Goal: Task Accomplishment & Management: Complete application form

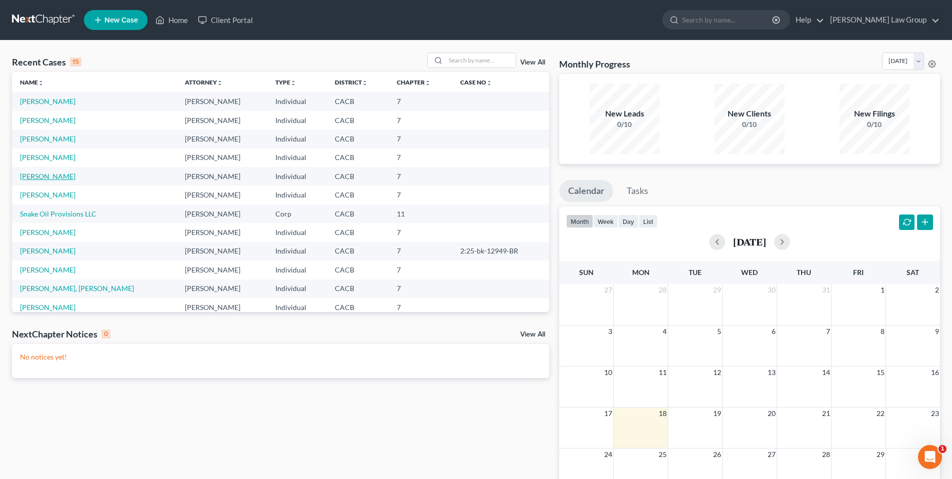
click at [58, 178] on link "[PERSON_NAME]" at bounding box center [47, 176] width 55 height 8
click at [58, 177] on link "[PERSON_NAME]" at bounding box center [47, 176] width 55 height 8
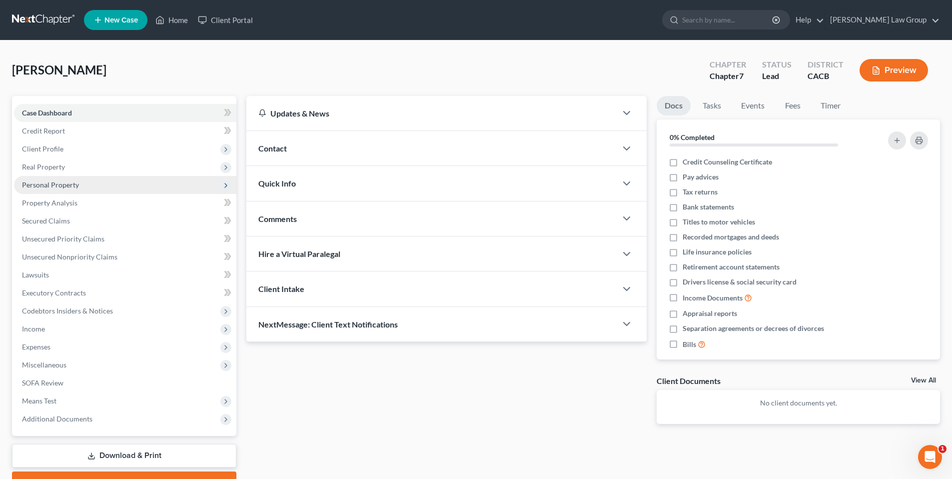
click at [67, 187] on span "Personal Property" at bounding box center [50, 184] width 57 height 8
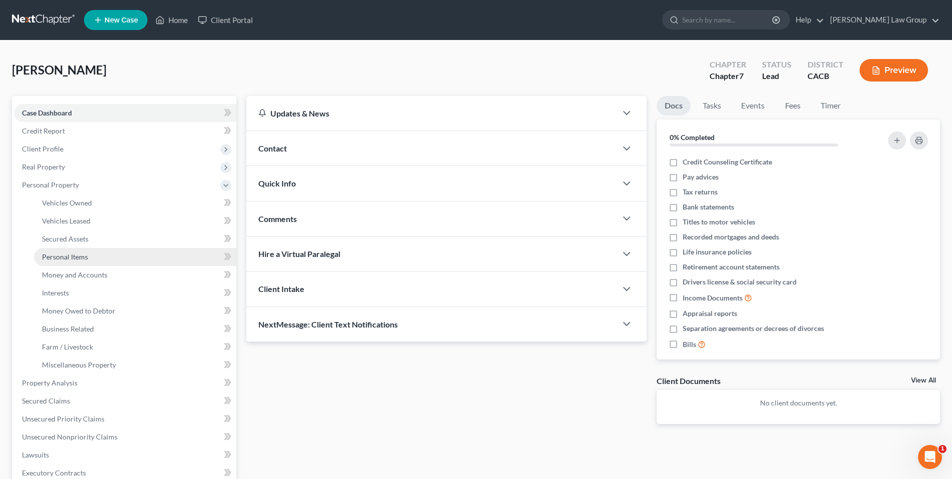
click at [70, 256] on span "Personal Items" at bounding box center [65, 256] width 46 height 8
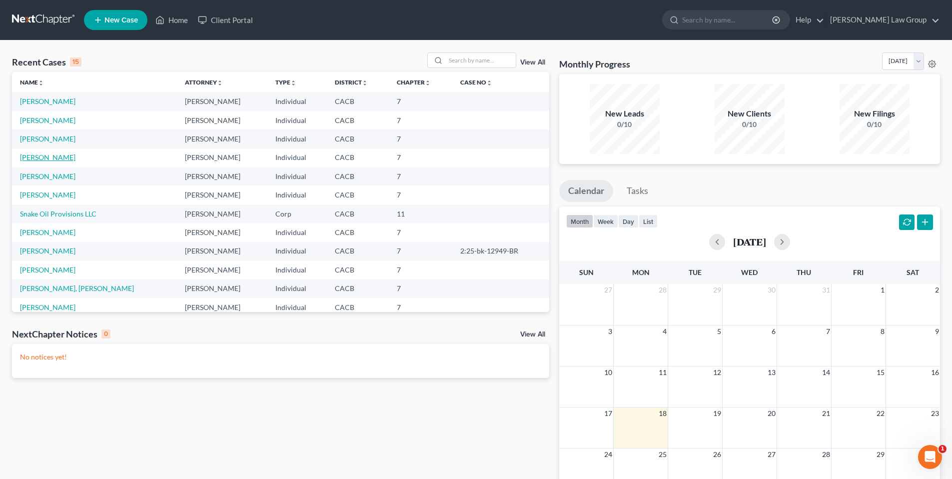
click at [45, 157] on link "[PERSON_NAME]" at bounding box center [47, 157] width 55 height 8
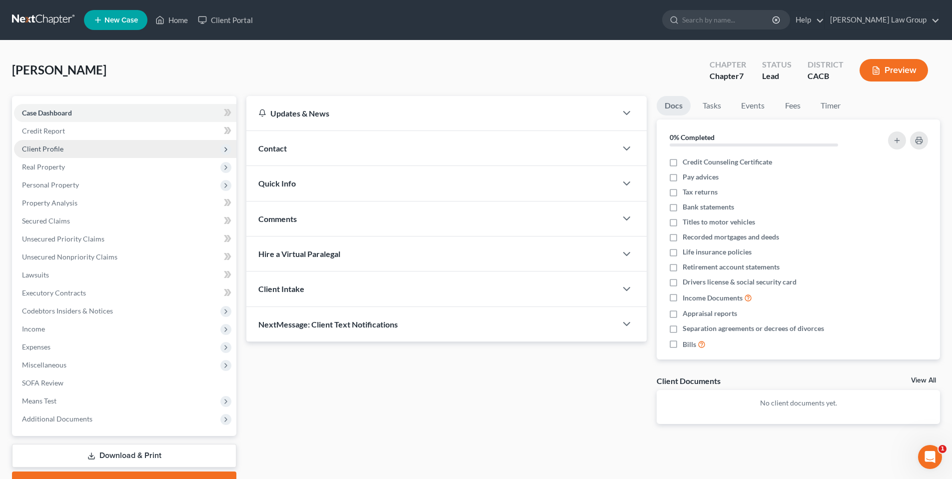
click at [54, 151] on span "Client Profile" at bounding box center [42, 148] width 41 height 8
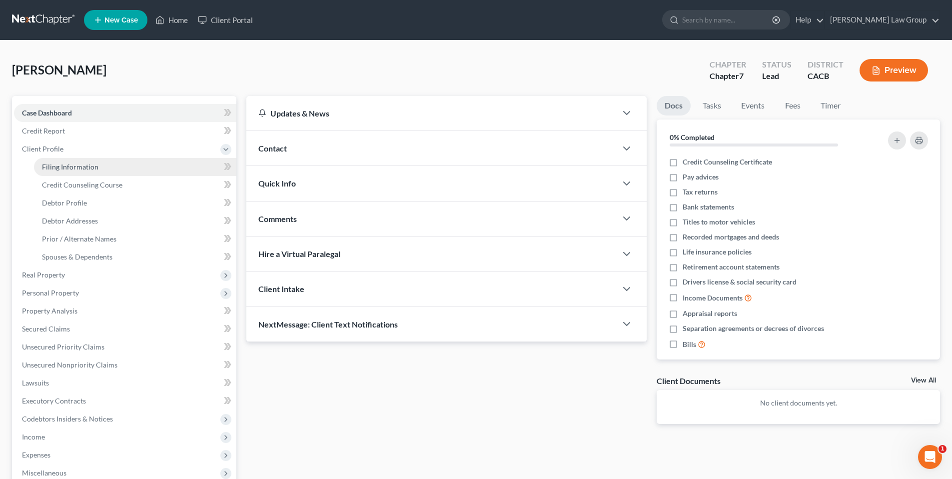
click at [53, 170] on span "Filing Information" at bounding box center [70, 166] width 56 height 8
select select "1"
select select "0"
select select "4"
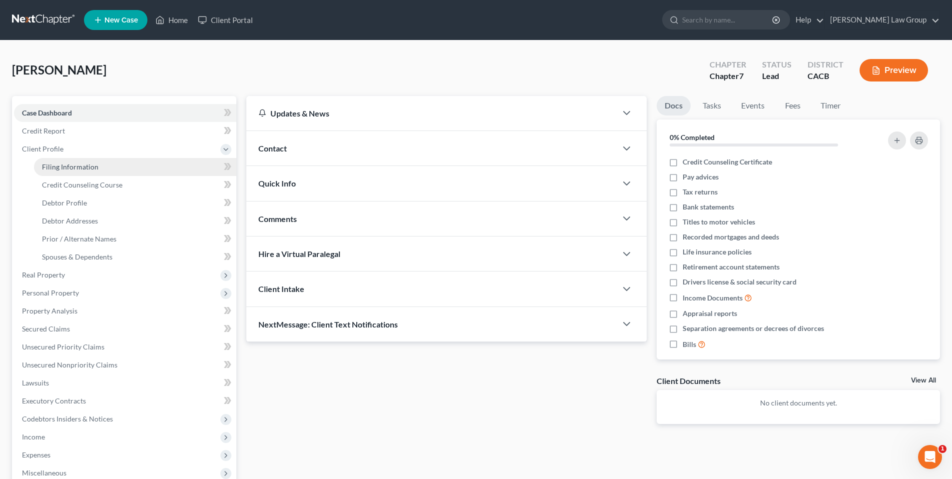
select select "0"
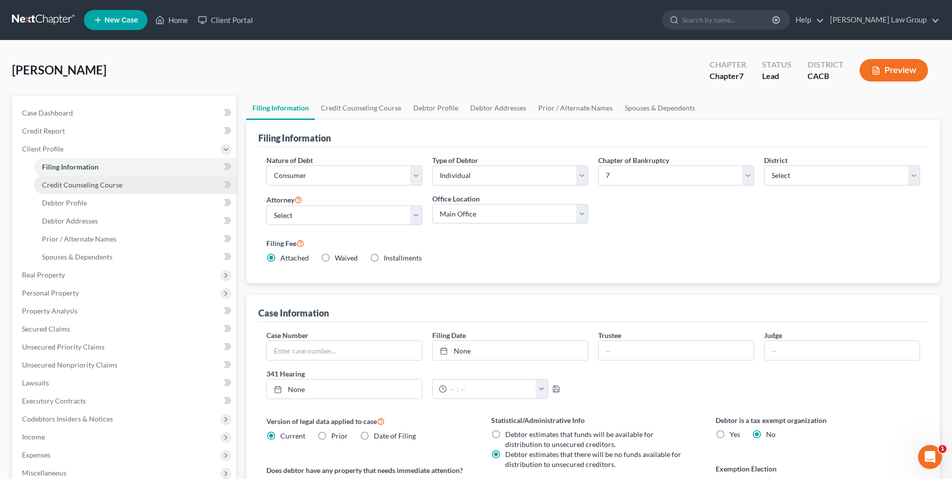
click at [104, 181] on span "Credit Counseling Course" at bounding box center [82, 184] width 80 height 8
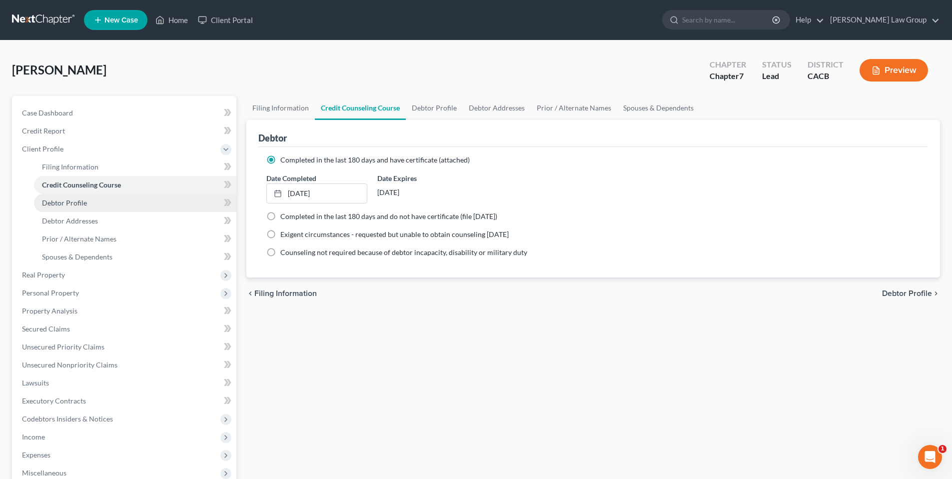
click at [75, 206] on span "Debtor Profile" at bounding box center [64, 202] width 45 height 8
select select "1"
select select "3"
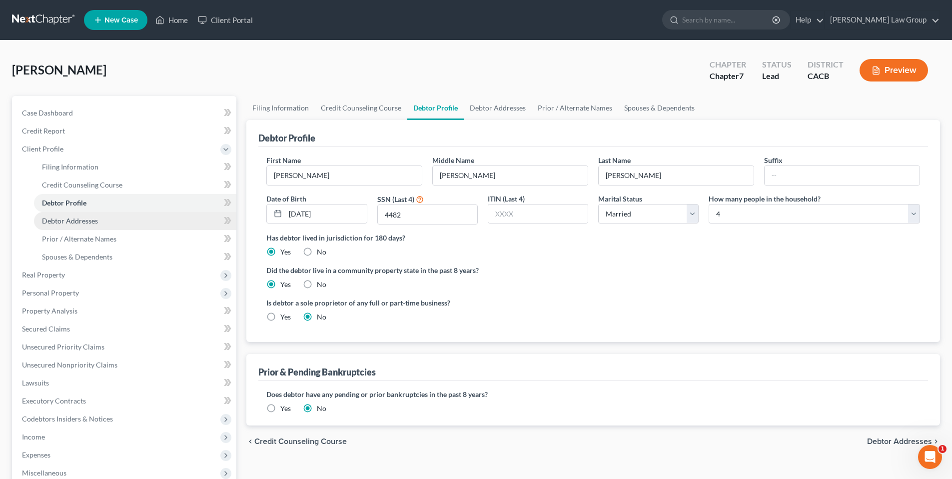
click at [86, 218] on span "Debtor Addresses" at bounding box center [70, 220] width 56 height 8
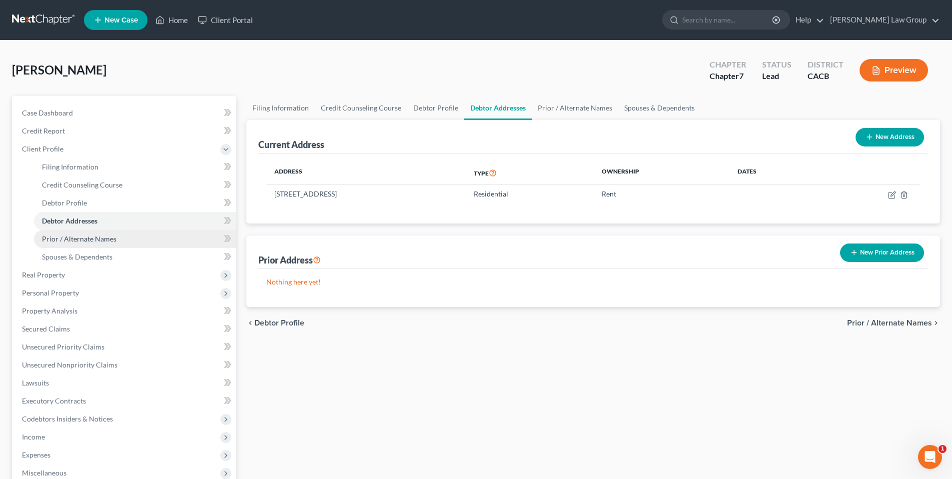
click at [79, 239] on span "Prior / Alternate Names" at bounding box center [79, 238] width 74 height 8
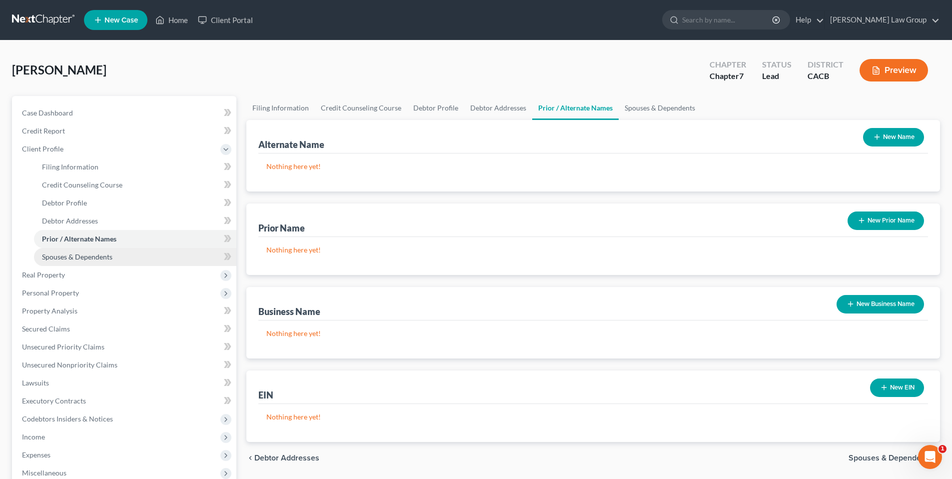
click at [71, 254] on span "Spouses & Dependents" at bounding box center [77, 256] width 70 height 8
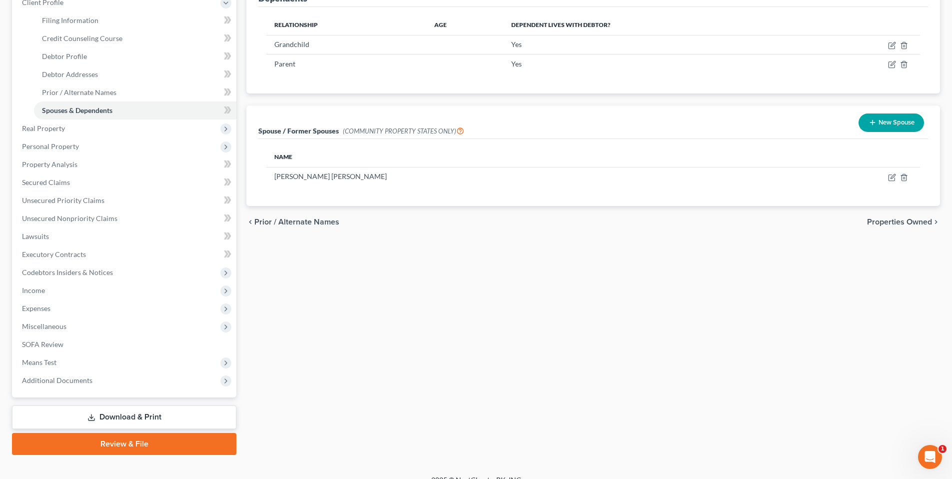
scroll to position [147, 0]
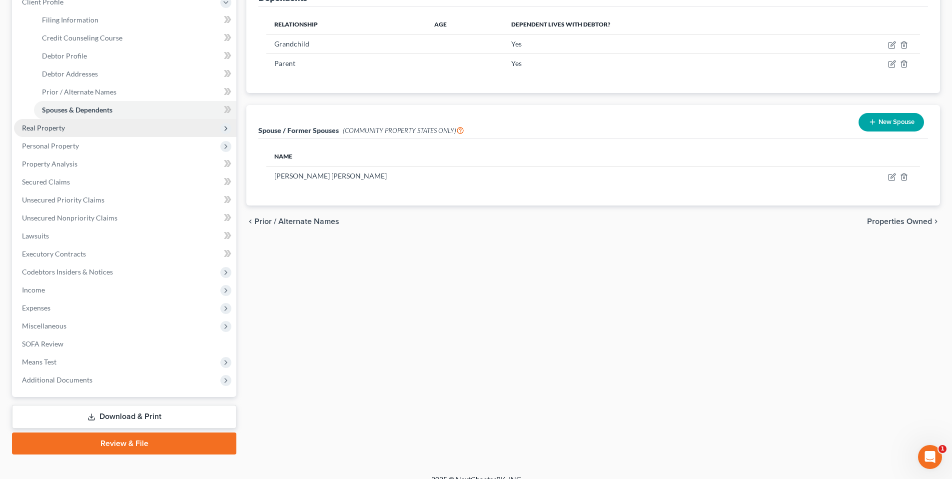
click at [55, 123] on span "Real Property" at bounding box center [43, 127] width 43 height 8
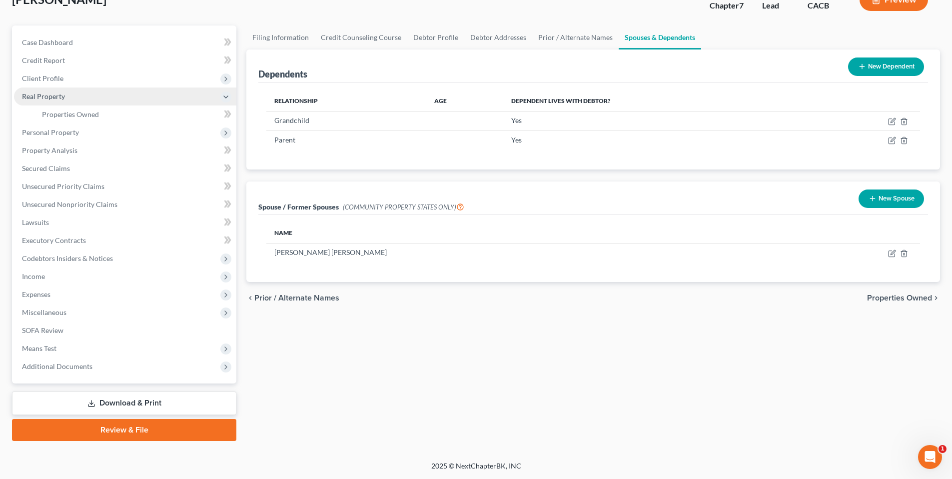
scroll to position [69, 0]
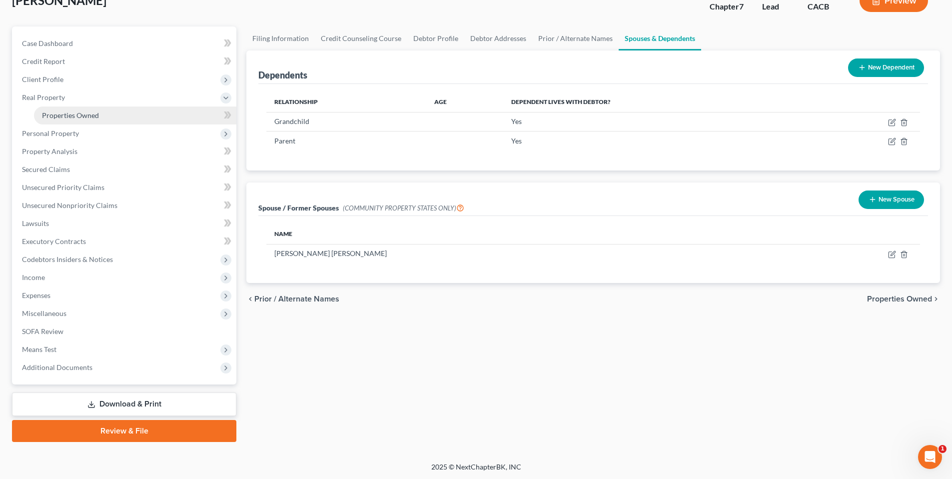
click at [69, 113] on span "Properties Owned" at bounding box center [70, 115] width 57 height 8
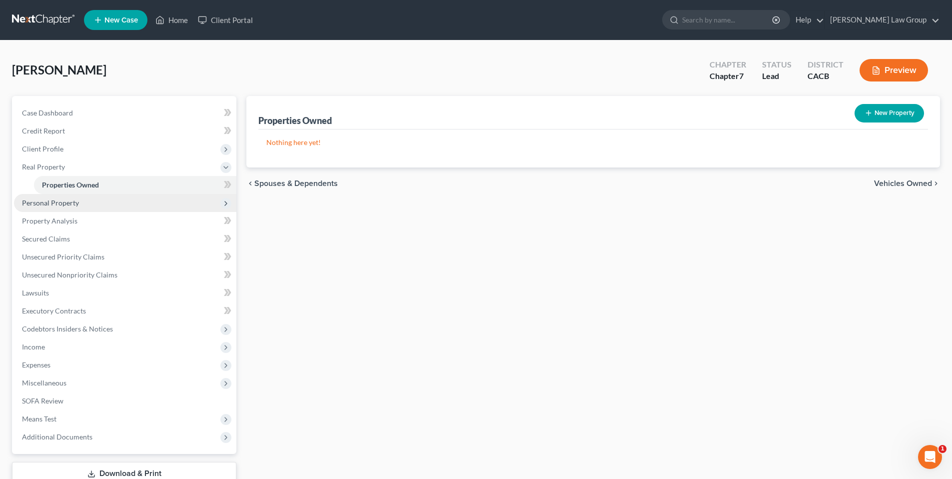
click at [52, 198] on span "Personal Property" at bounding box center [50, 202] width 57 height 8
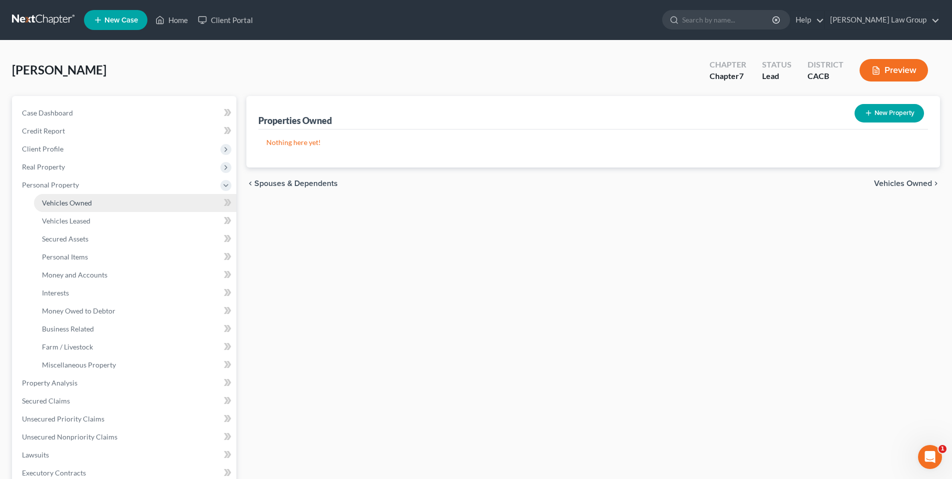
click at [58, 202] on span "Vehicles Owned" at bounding box center [67, 202] width 50 height 8
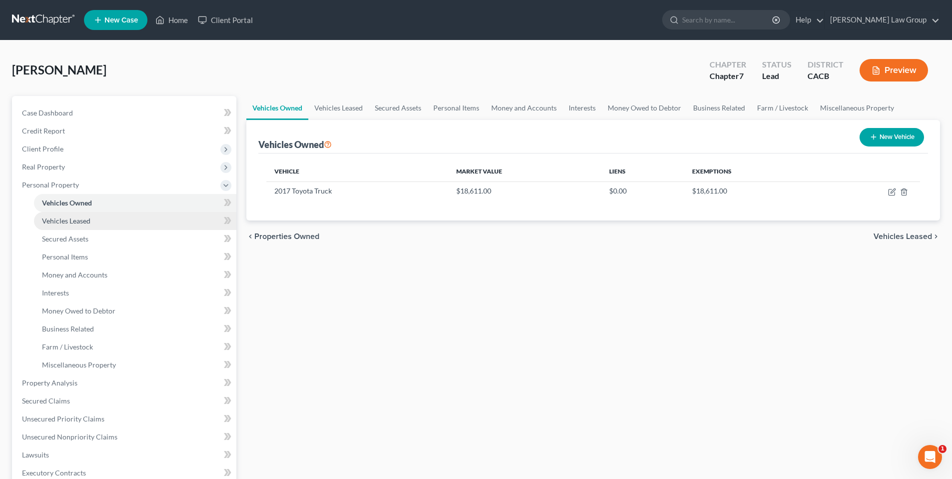
click at [57, 219] on span "Vehicles Leased" at bounding box center [66, 220] width 48 height 8
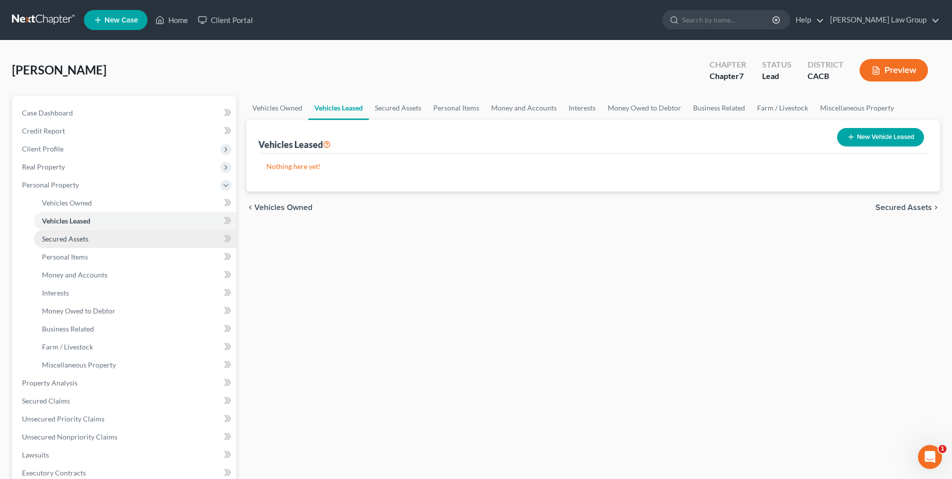
click at [50, 241] on span "Secured Assets" at bounding box center [65, 238] width 46 height 8
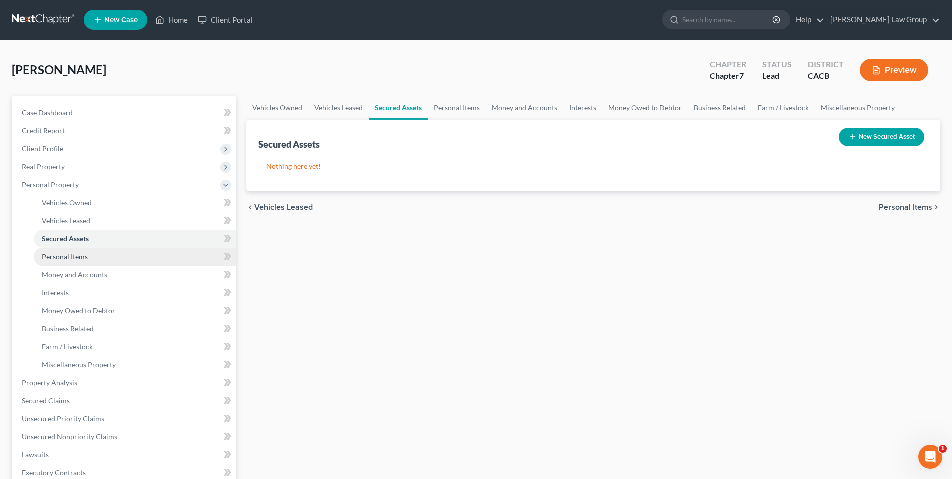
click at [53, 255] on span "Personal Items" at bounding box center [65, 256] width 46 height 8
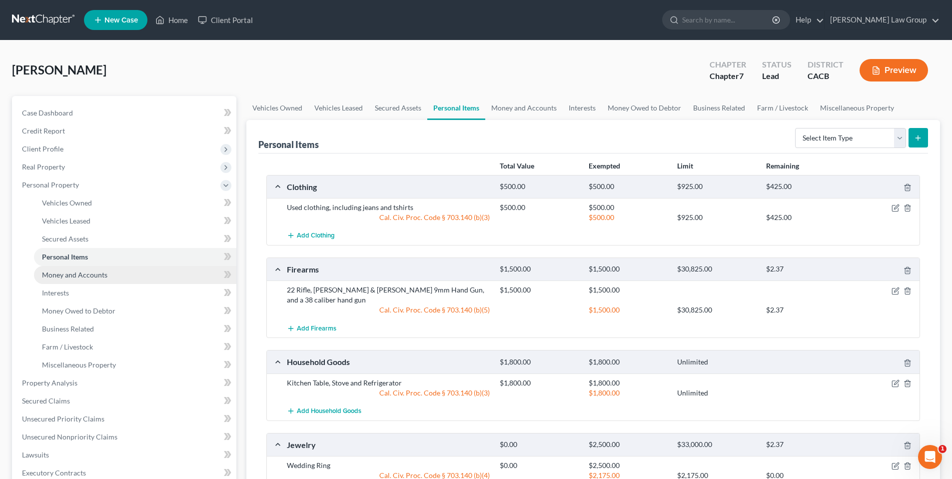
click at [57, 276] on span "Money and Accounts" at bounding box center [74, 274] width 65 height 8
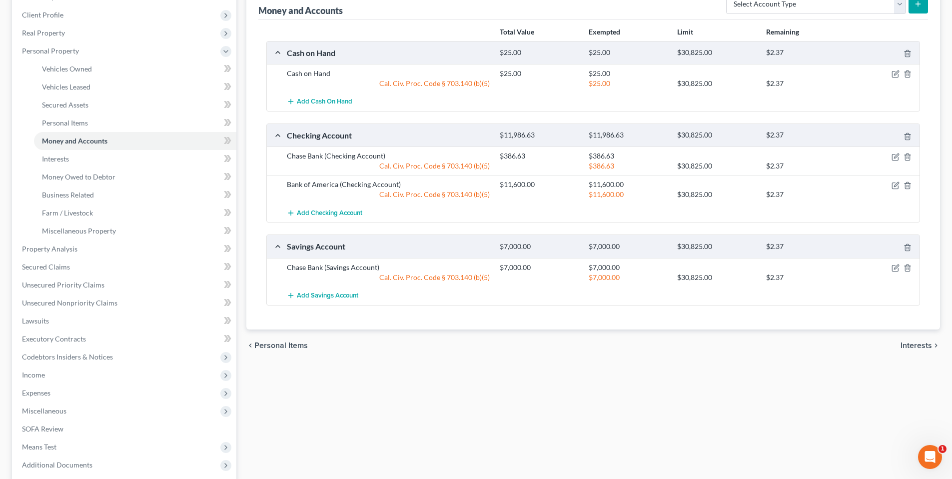
scroll to position [140, 0]
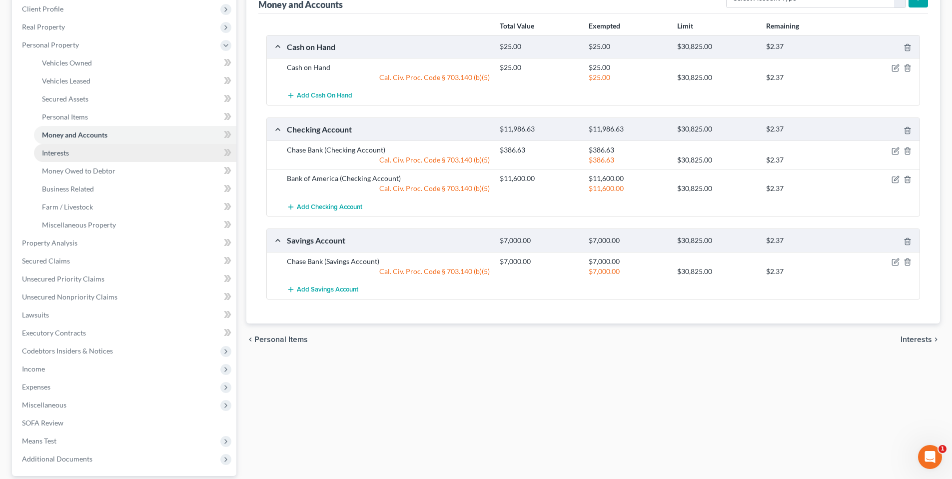
click at [56, 150] on span "Interests" at bounding box center [55, 152] width 27 height 8
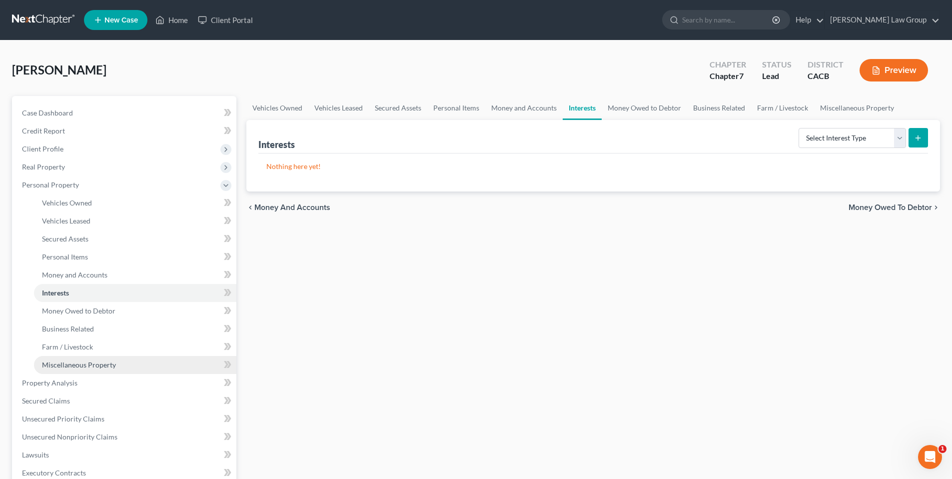
click at [90, 366] on span "Miscellaneous Property" at bounding box center [79, 364] width 74 height 8
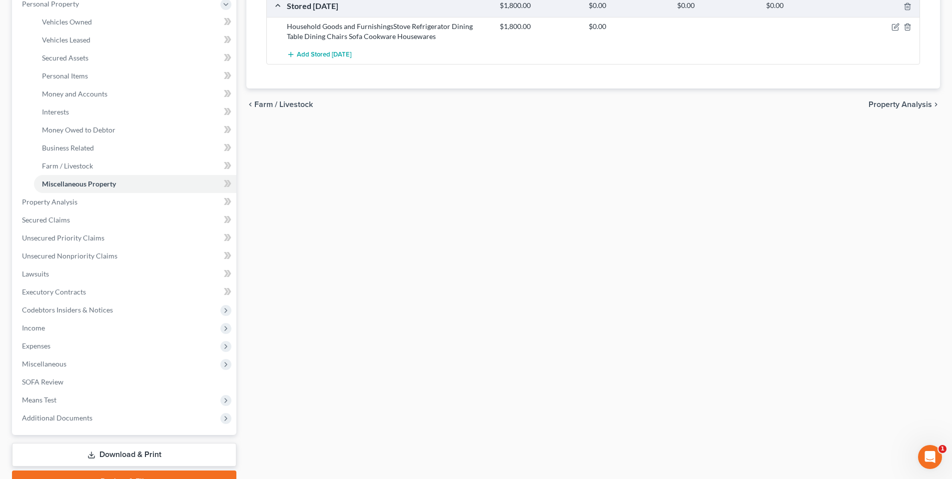
scroll to position [181, 0]
click at [54, 222] on span "Secured Claims" at bounding box center [46, 219] width 48 height 8
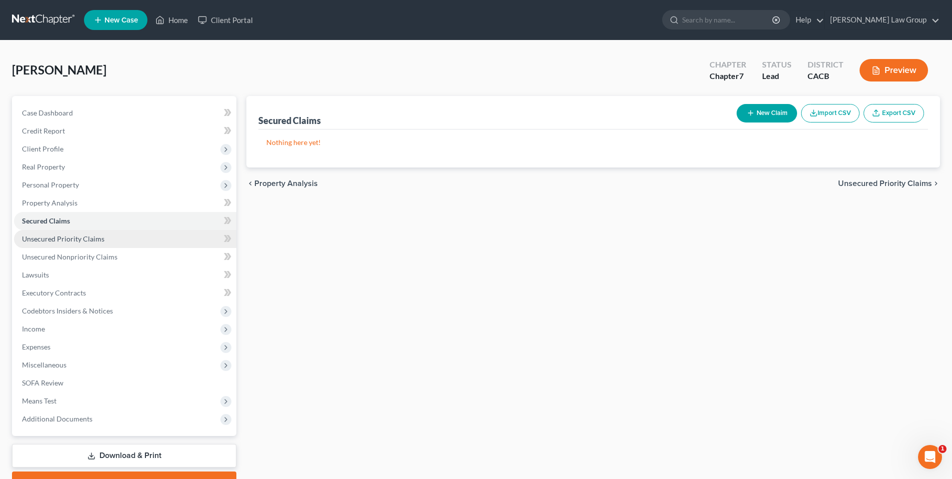
click at [52, 237] on span "Unsecured Priority Claims" at bounding box center [63, 238] width 82 height 8
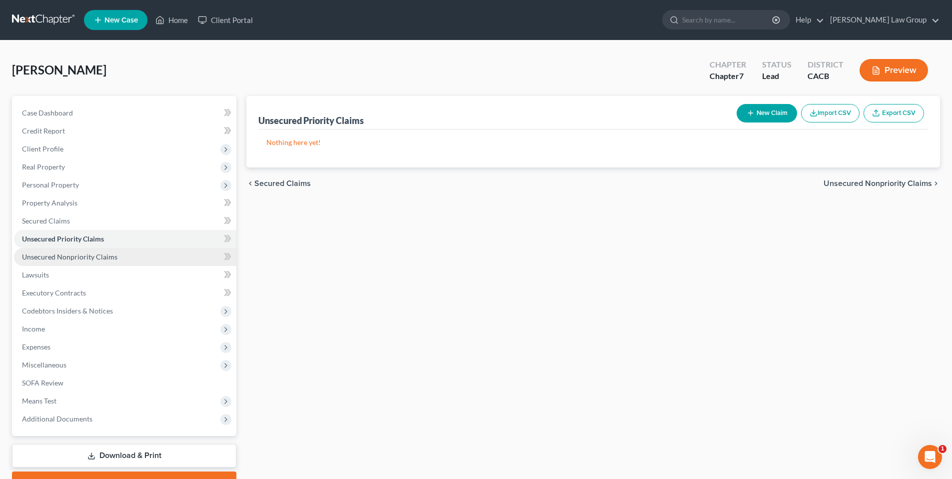
click at [51, 257] on span "Unsecured Nonpriority Claims" at bounding box center [69, 256] width 95 height 8
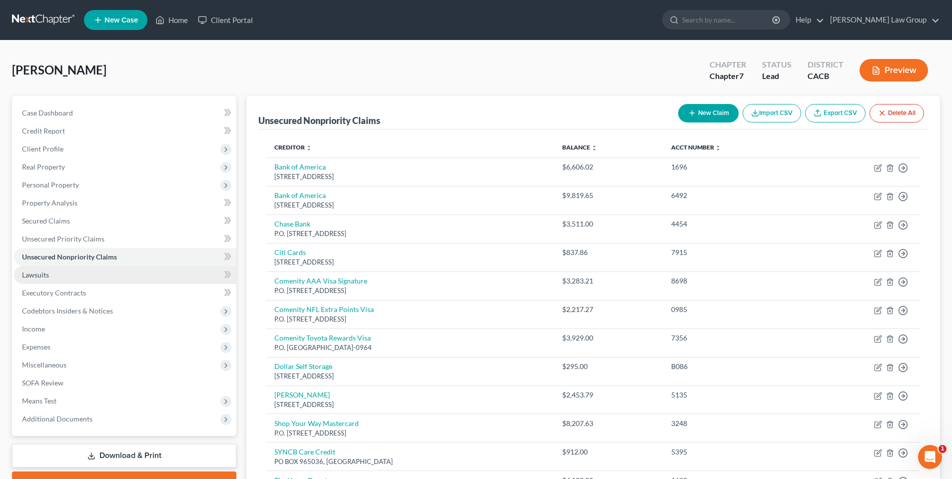
click at [43, 272] on span "Lawsuits" at bounding box center [35, 274] width 27 height 8
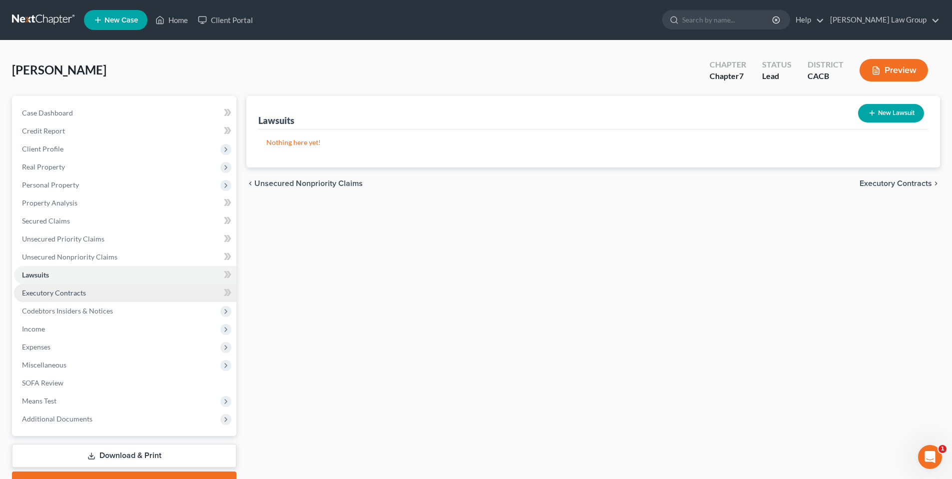
click at [41, 293] on span "Executory Contracts" at bounding box center [54, 292] width 64 height 8
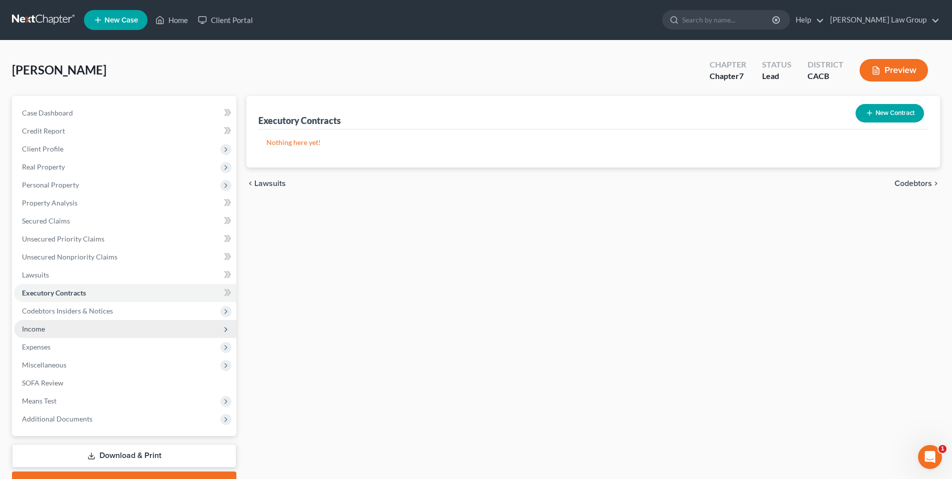
click at [38, 327] on span "Income" at bounding box center [33, 328] width 23 height 8
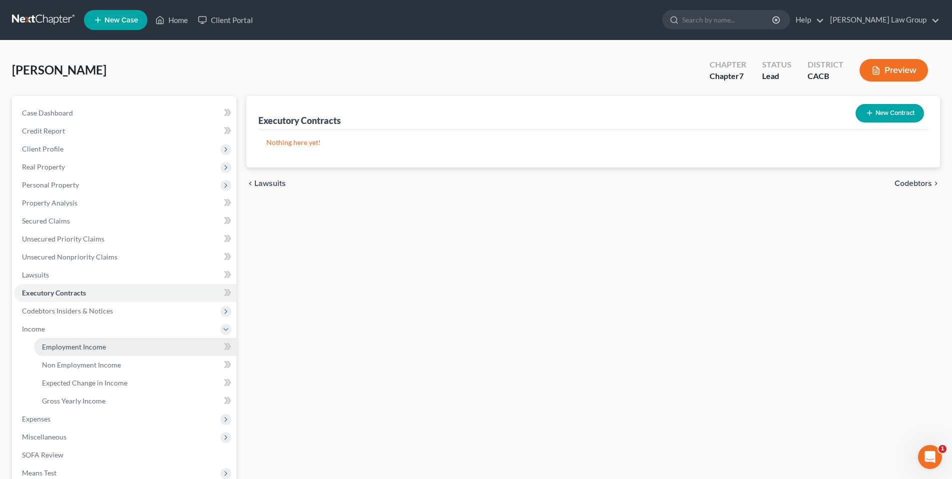
click at [56, 350] on span "Employment Income" at bounding box center [74, 346] width 64 height 8
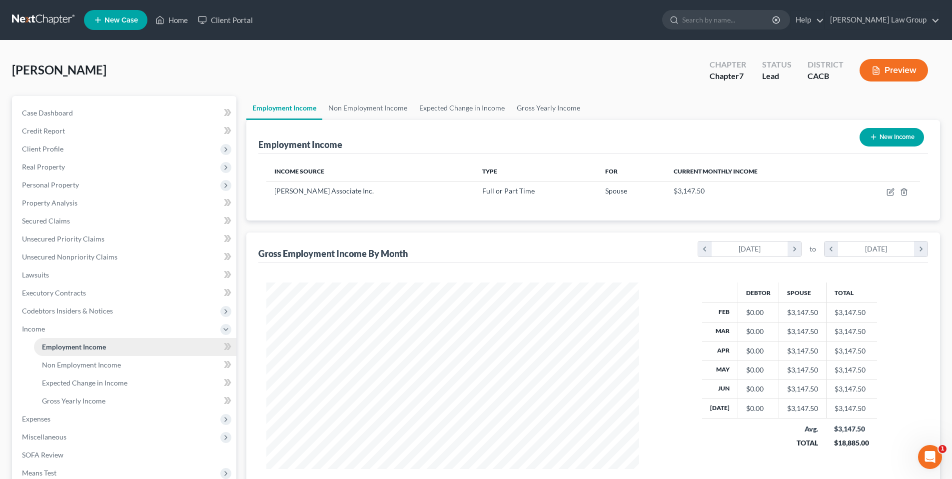
scroll to position [186, 393]
click at [55, 362] on span "Non Employment Income" at bounding box center [81, 364] width 79 height 8
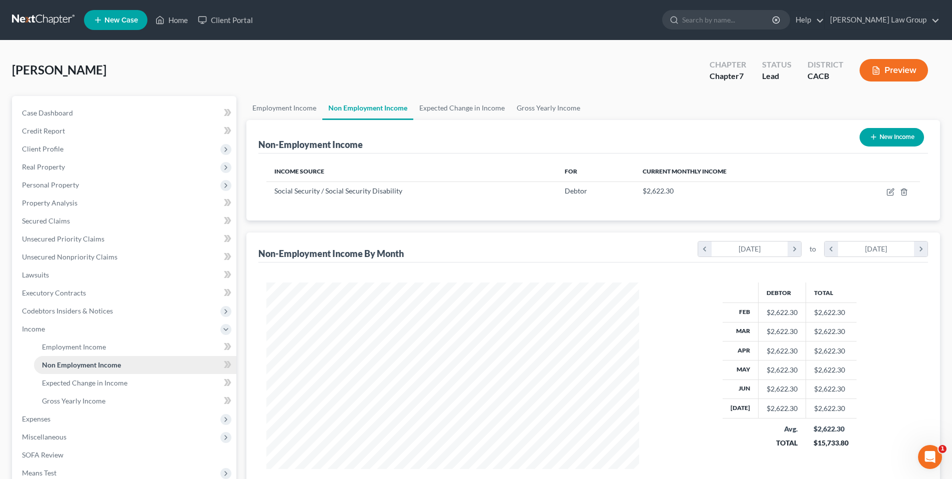
scroll to position [186, 393]
click at [58, 379] on span "Expected Change in Income" at bounding box center [84, 382] width 85 height 8
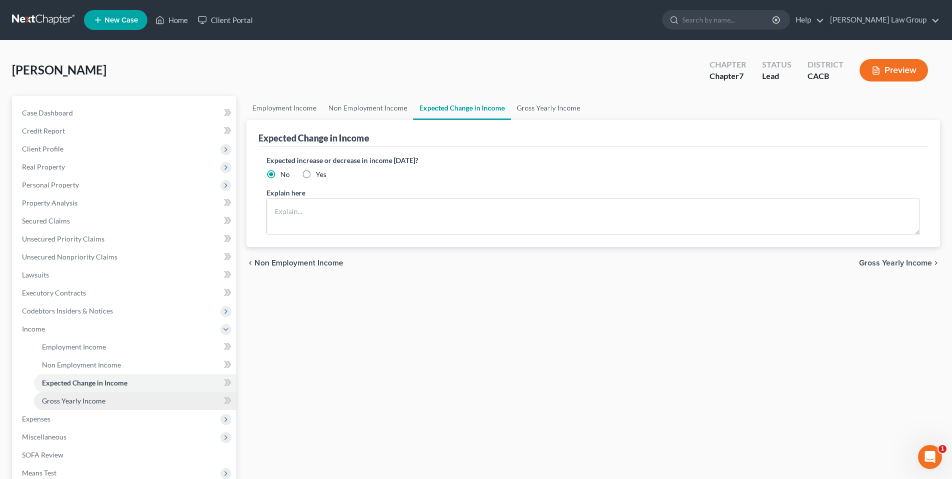
click at [65, 400] on span "Gross Yearly Income" at bounding box center [73, 400] width 63 height 8
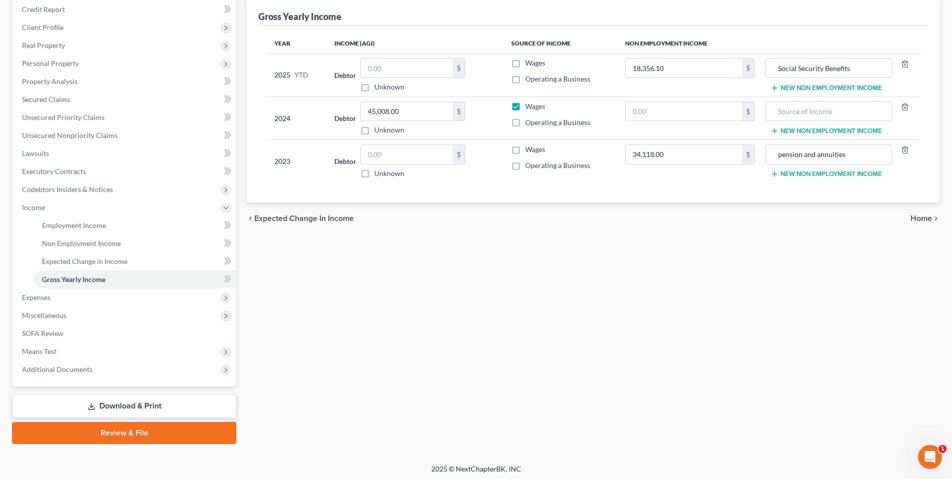
scroll to position [123, 0]
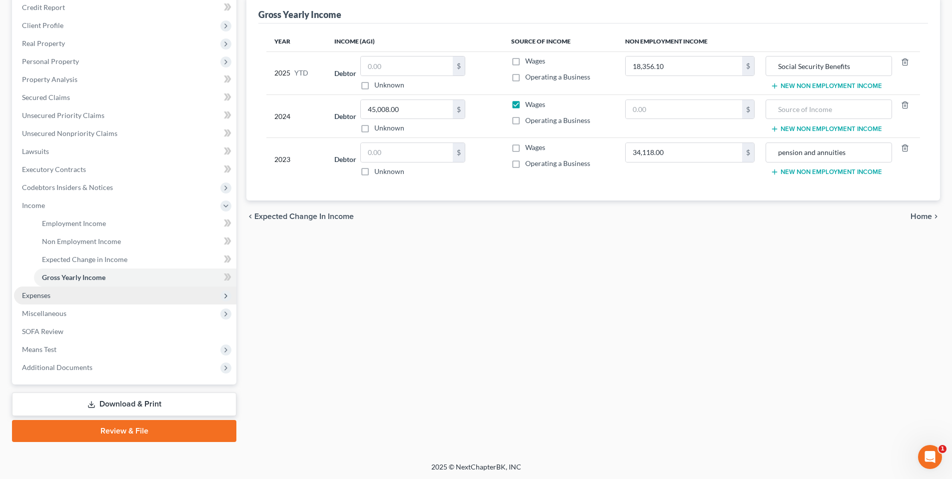
click at [32, 293] on span "Expenses" at bounding box center [36, 295] width 28 height 8
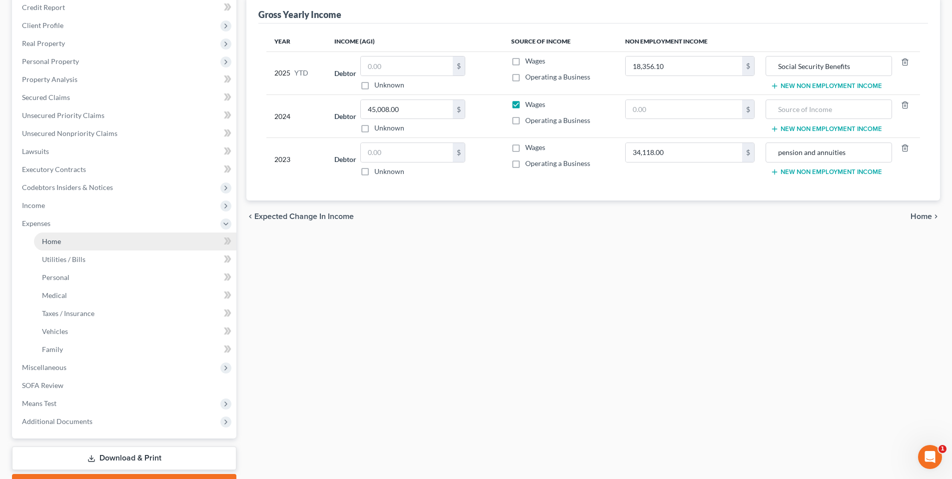
click at [62, 242] on link "Home" at bounding box center [135, 241] width 202 height 18
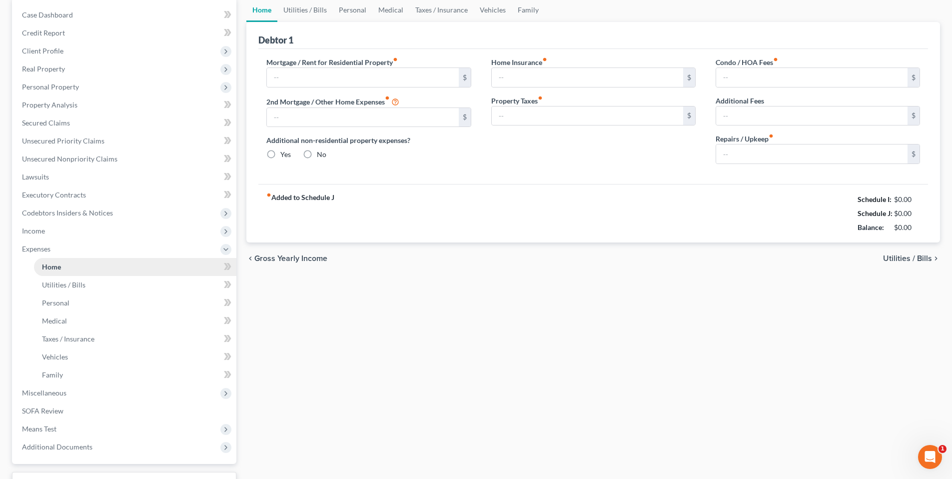
scroll to position [62, 0]
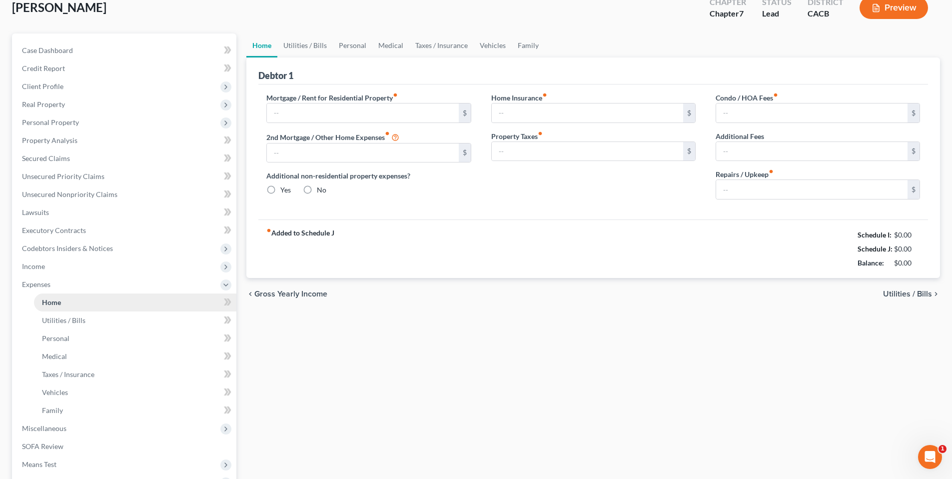
type input "1,750.00"
type input "0.00"
radio input "true"
type input "0.00"
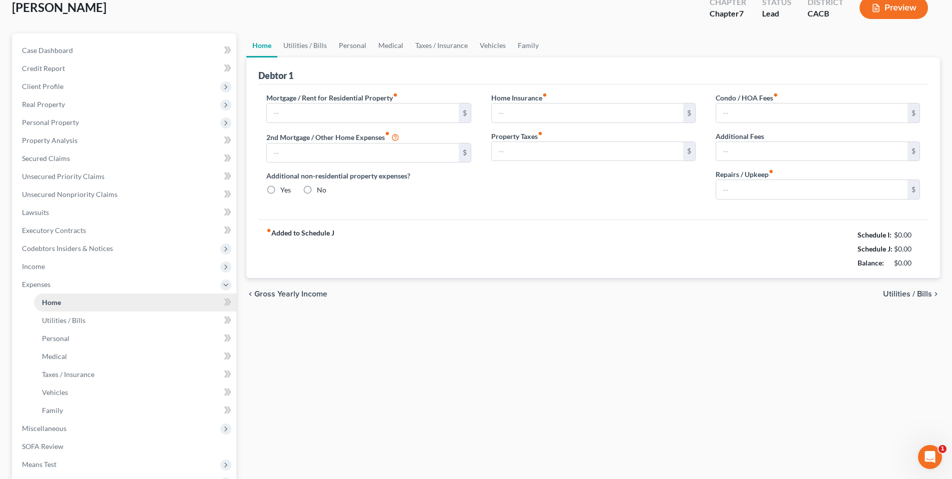
type input "0.00"
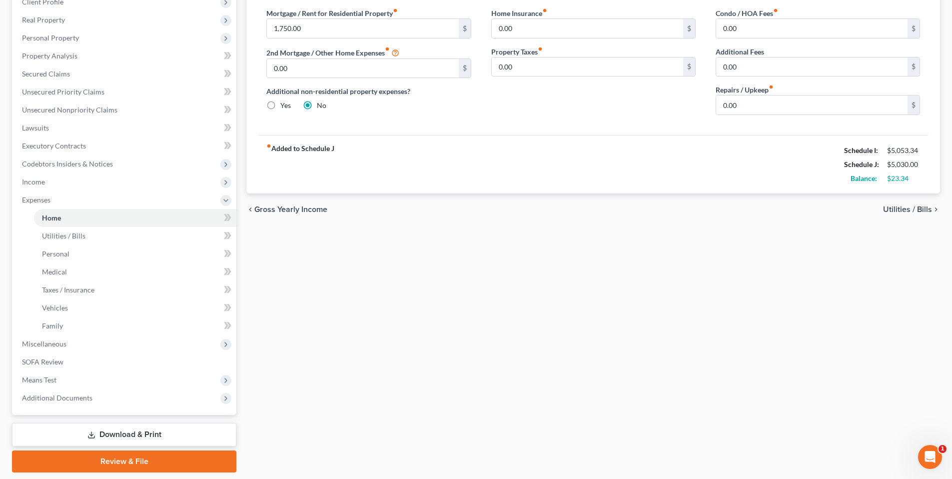
scroll to position [148, 0]
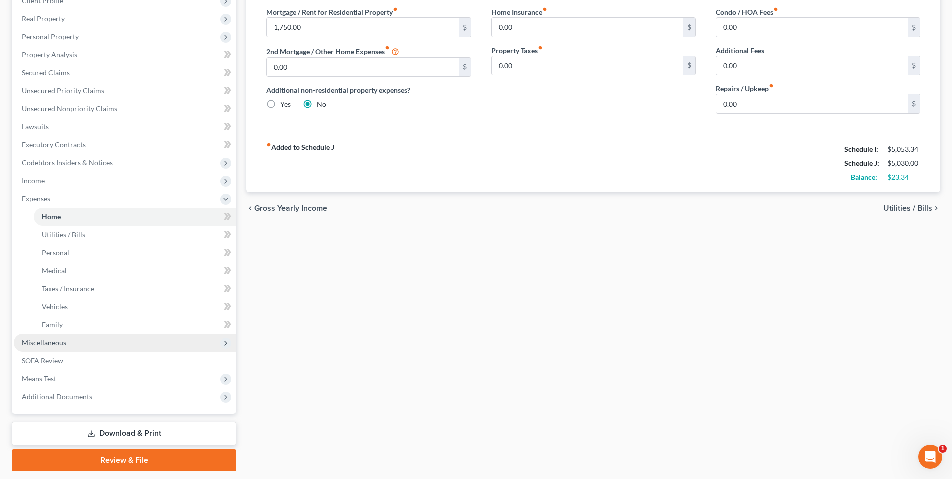
click at [51, 342] on span "Miscellaneous" at bounding box center [44, 342] width 44 height 8
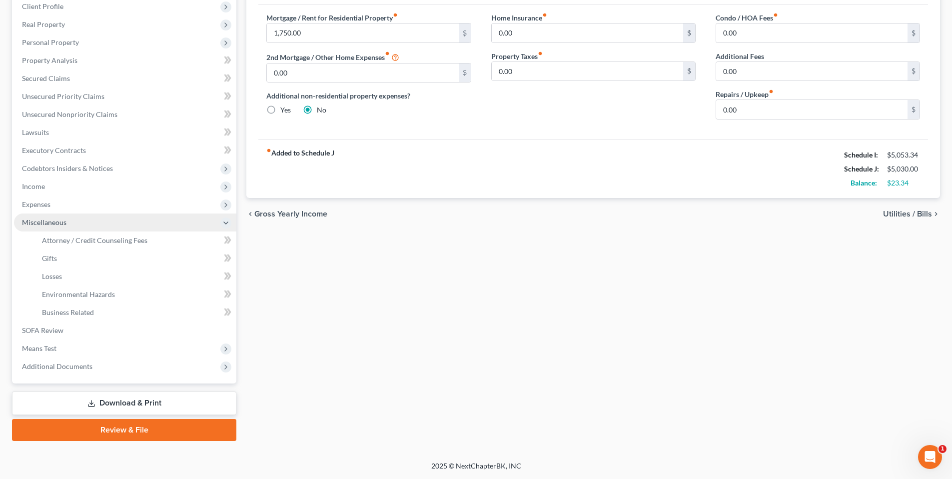
scroll to position [141, 0]
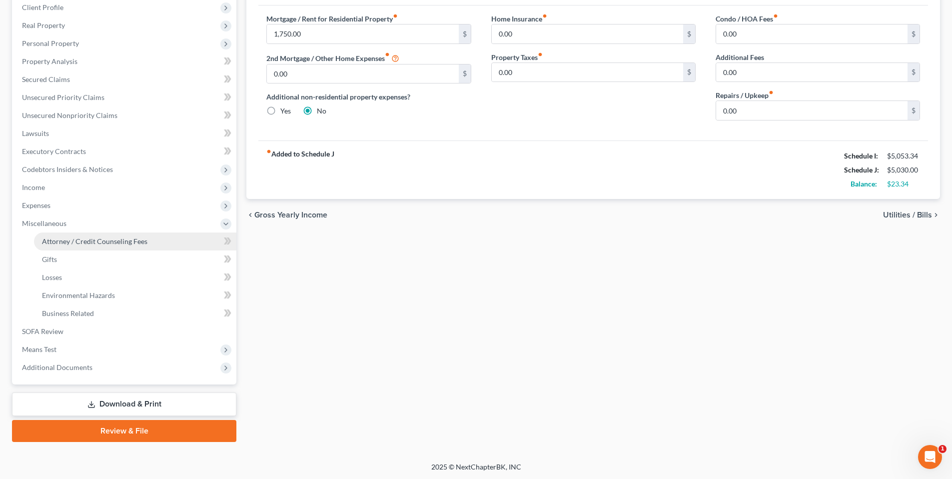
click at [82, 240] on span "Attorney / Credit Counseling Fees" at bounding box center [94, 241] width 105 height 8
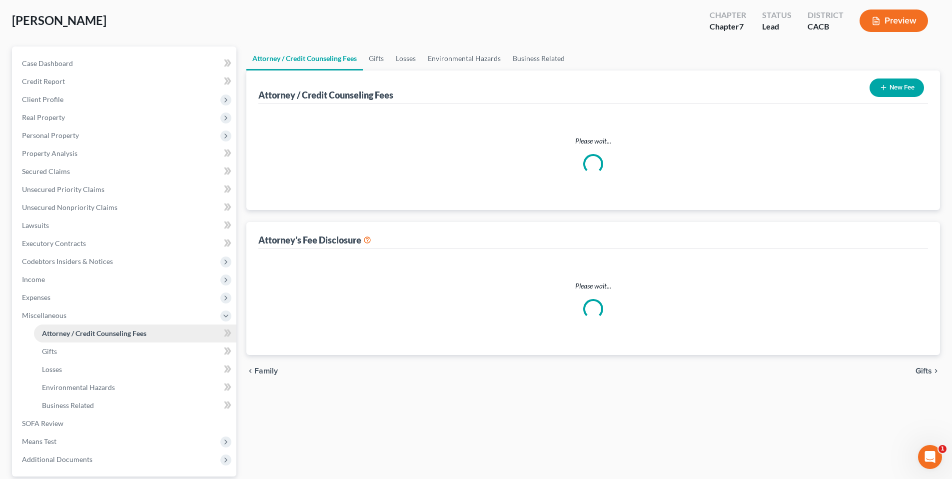
select select "0"
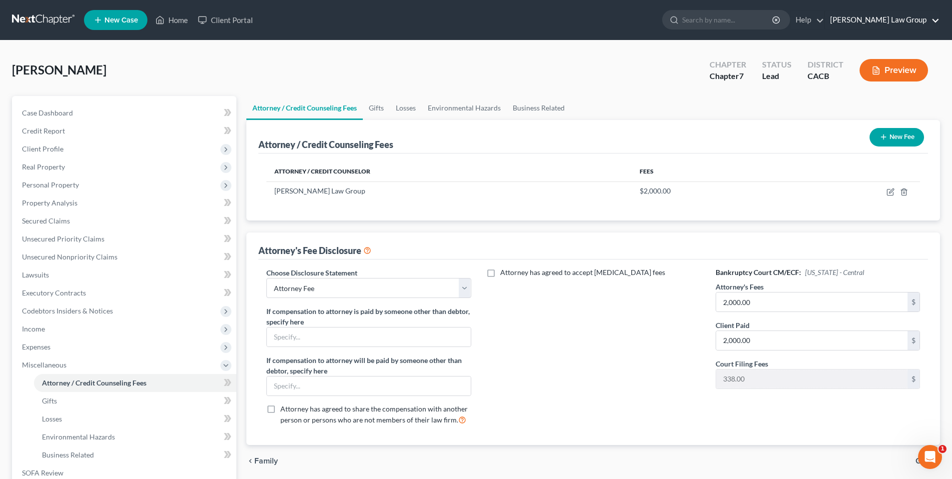
click at [911, 21] on link "[PERSON_NAME] Law Group" at bounding box center [882, 20] width 114 height 18
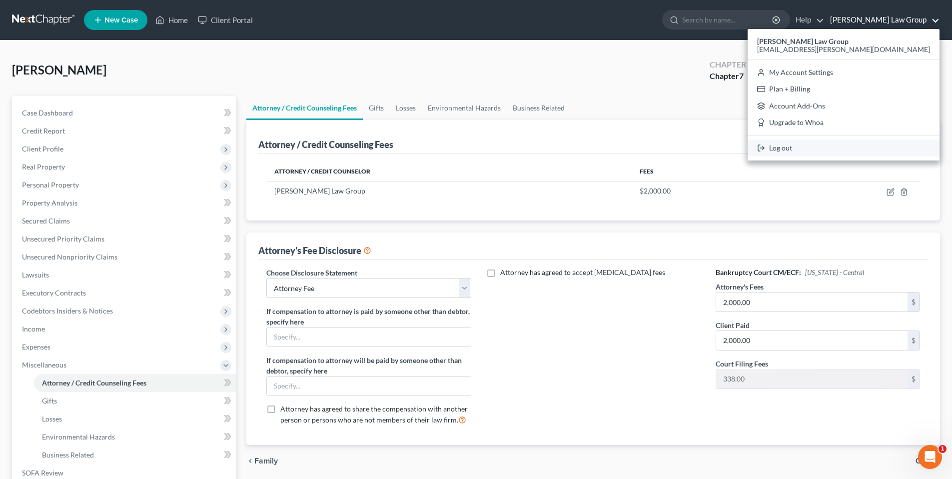
click at [846, 147] on link "Log out" at bounding box center [844, 147] width 192 height 17
